Goal: Task Accomplishment & Management: Manage account settings

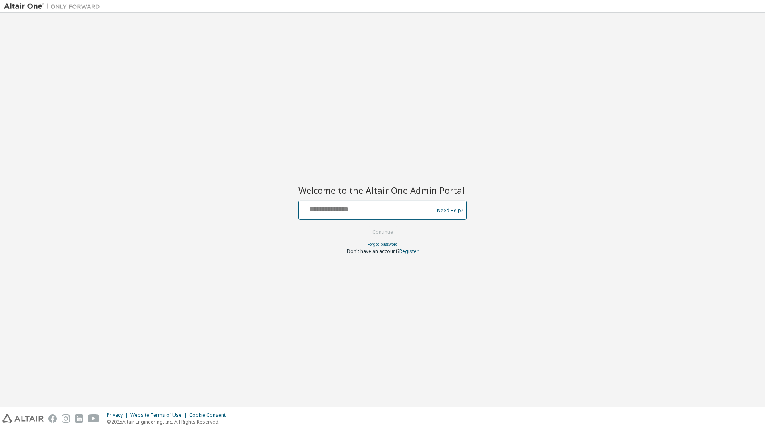
click at [319, 206] on input "text" at bounding box center [367, 208] width 131 height 12
click at [382, 216] on div at bounding box center [367, 209] width 131 height 15
click at [381, 212] on input "text" at bounding box center [367, 208] width 131 height 12
type input "**********"
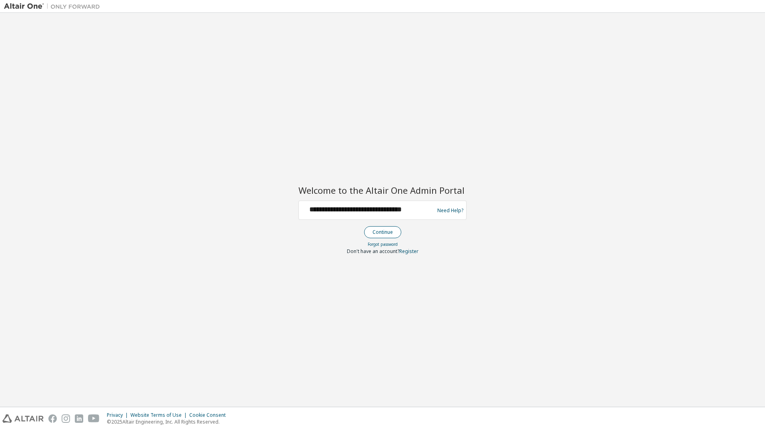
click at [386, 230] on button "Continue" at bounding box center [382, 232] width 37 height 12
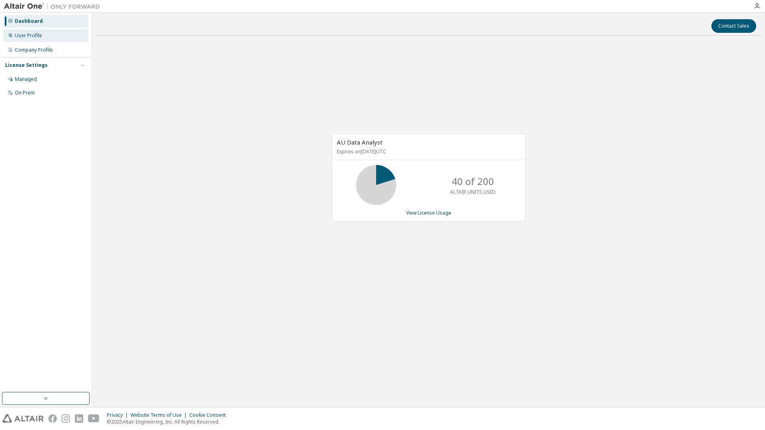
click at [42, 37] on div "User Profile" at bounding box center [45, 35] width 85 height 13
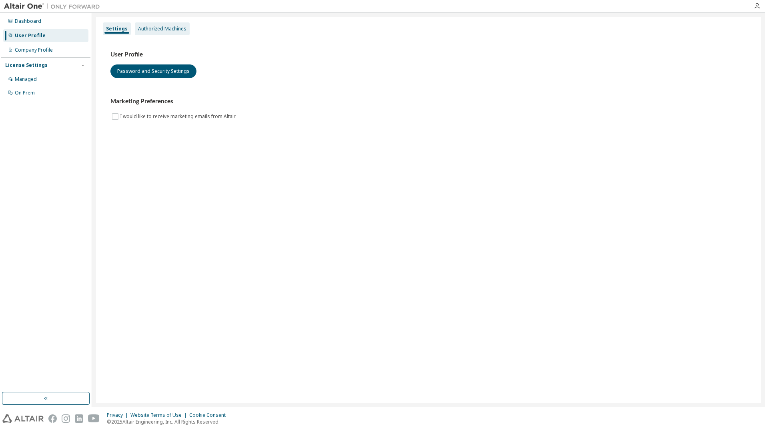
click at [182, 29] on div "Authorized Machines" at bounding box center [162, 29] width 48 height 6
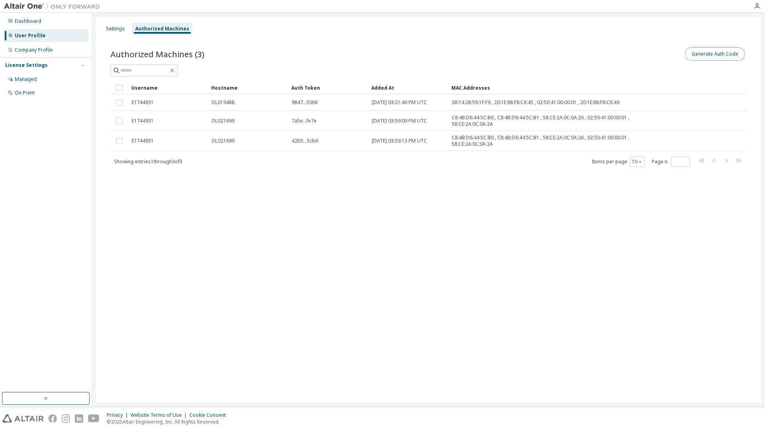
click at [717, 58] on button "Generate Auth Code" at bounding box center [715, 54] width 60 height 14
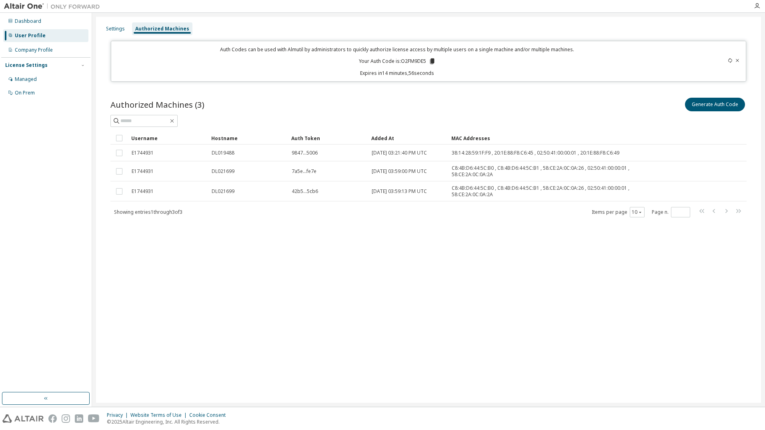
click at [432, 62] on icon at bounding box center [432, 61] width 4 height 6
click at [431, 62] on icon at bounding box center [432, 61] width 4 height 6
click at [758, 8] on icon "button" at bounding box center [757, 6] width 6 height 6
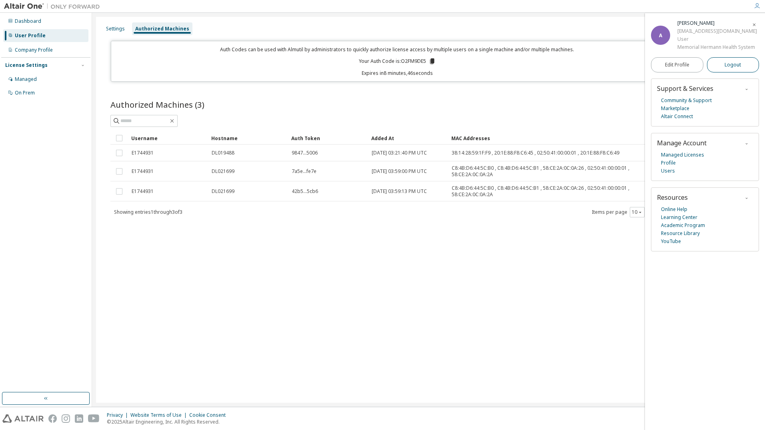
click at [734, 69] on span "Logout" at bounding box center [733, 65] width 16 height 8
